Goal: Find specific page/section: Find specific page/section

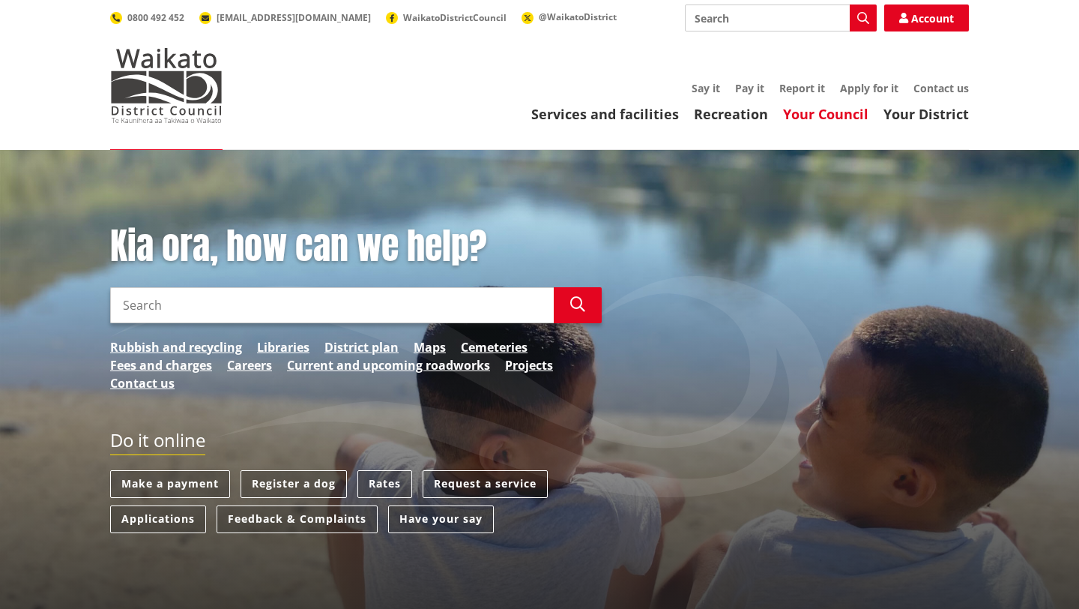
click at [849, 112] on link "Your Council" at bounding box center [825, 114] width 85 height 18
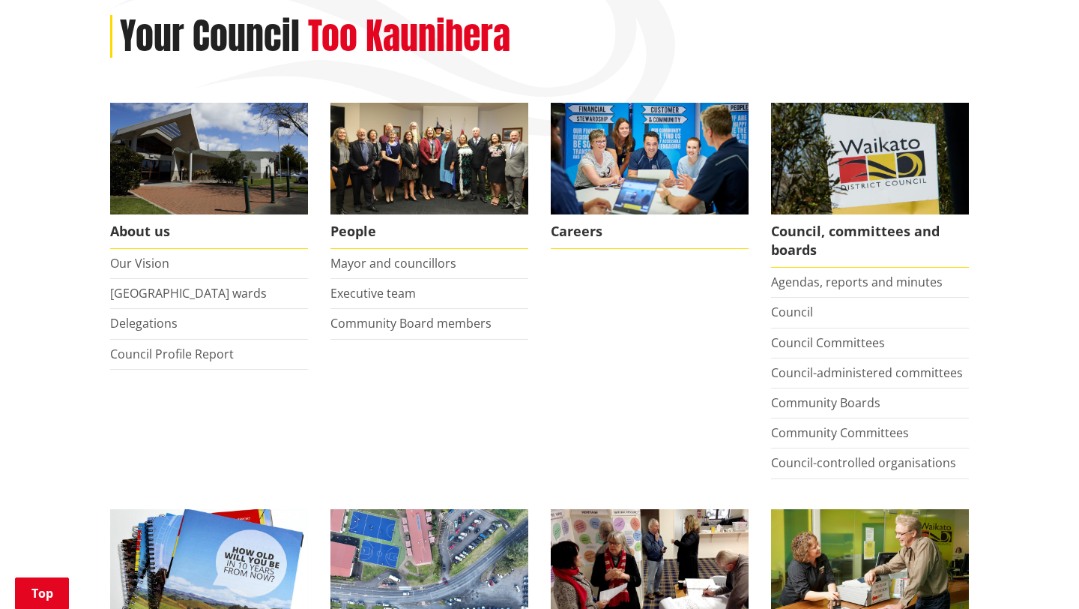
scroll to position [201, 0]
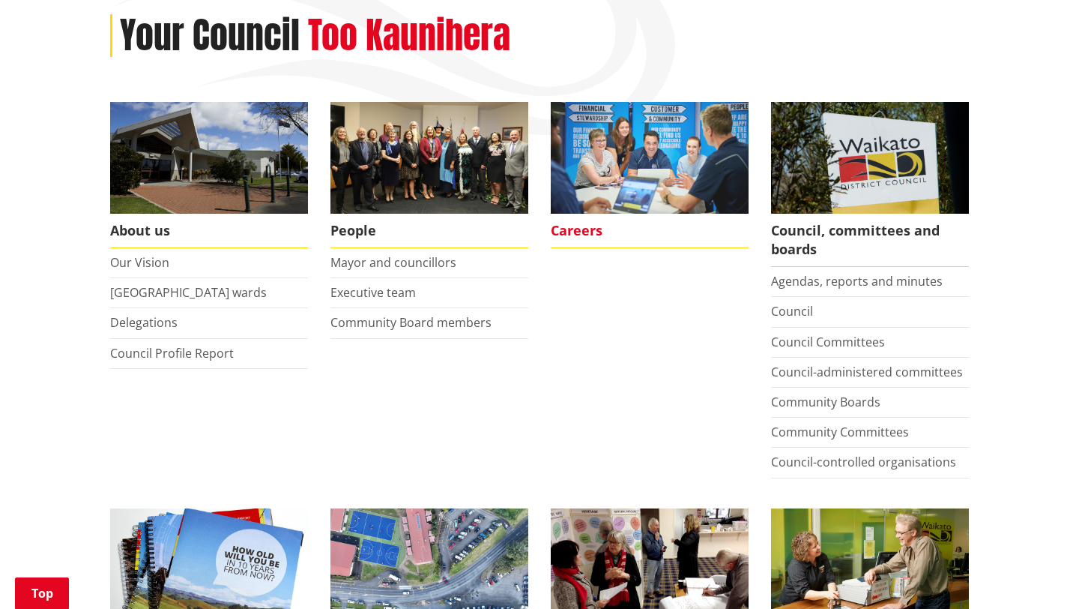
click at [578, 223] on span "Careers" at bounding box center [650, 231] width 198 height 34
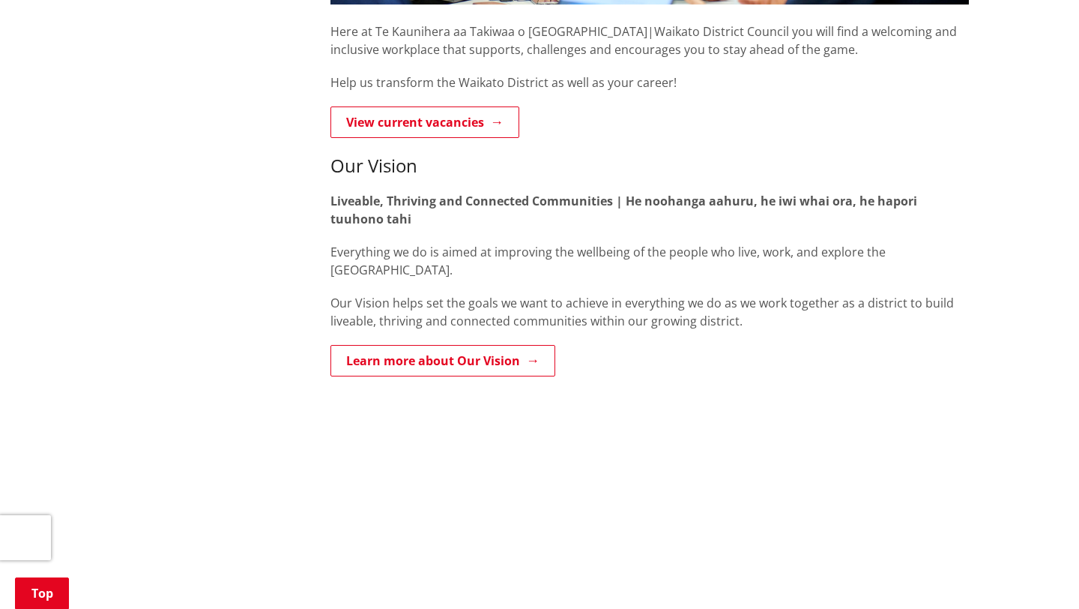
scroll to position [538, 0]
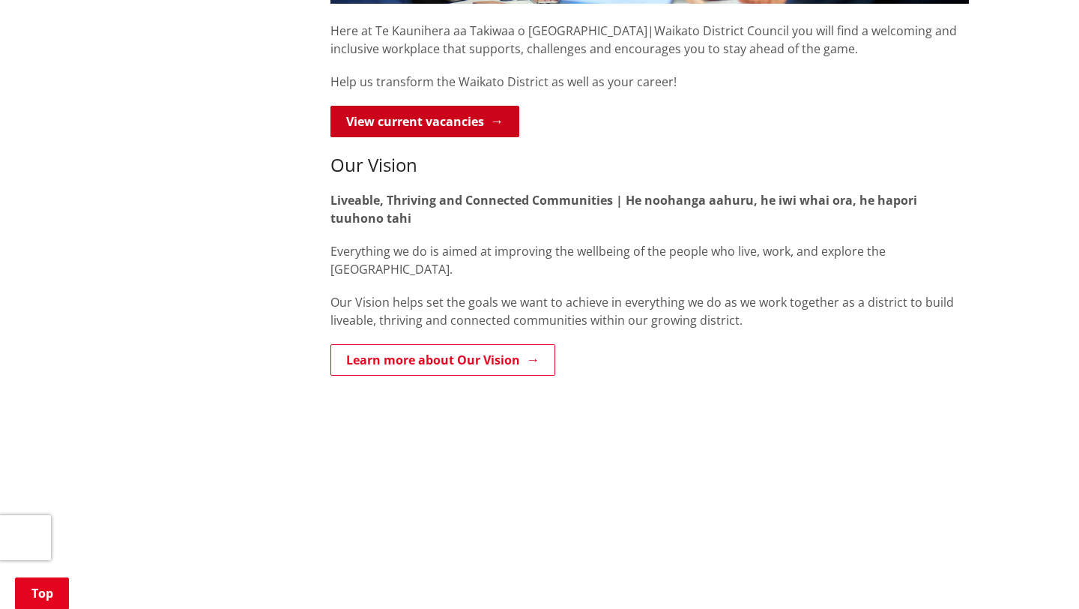
click at [419, 115] on link "View current vacancies" at bounding box center [424, 121] width 189 height 31
